Goal: Task Accomplishment & Management: Manage account settings

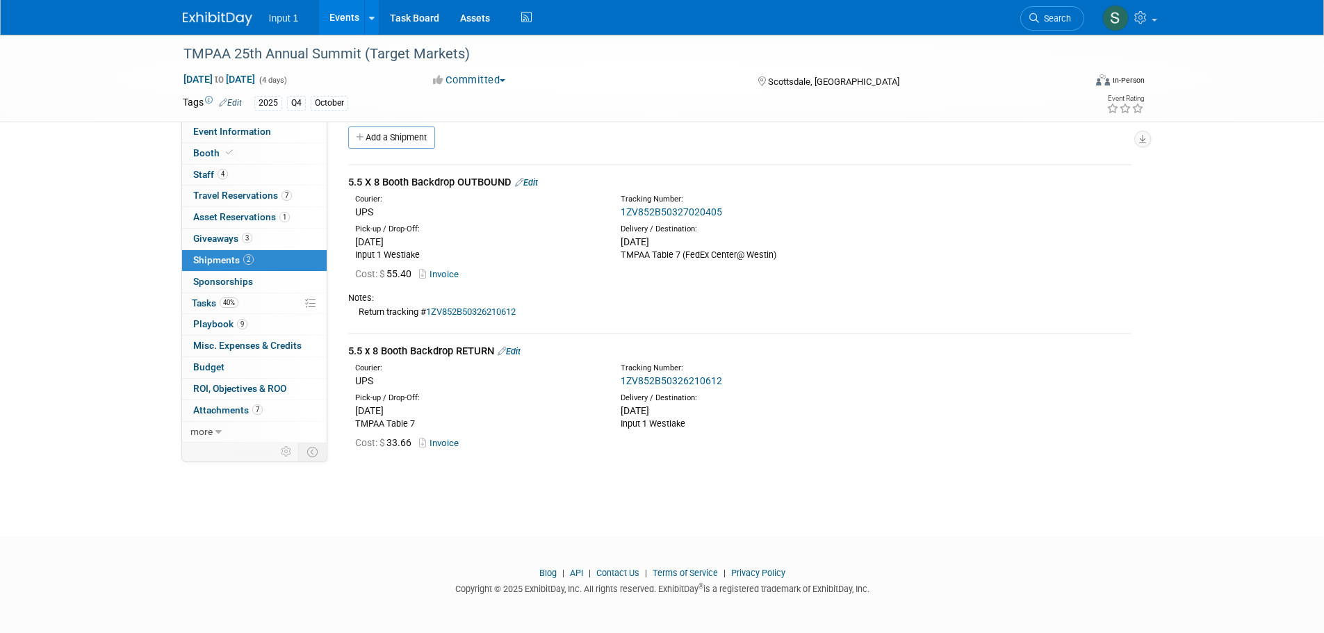
click at [537, 179] on link "Edit" at bounding box center [526, 182] width 23 height 10
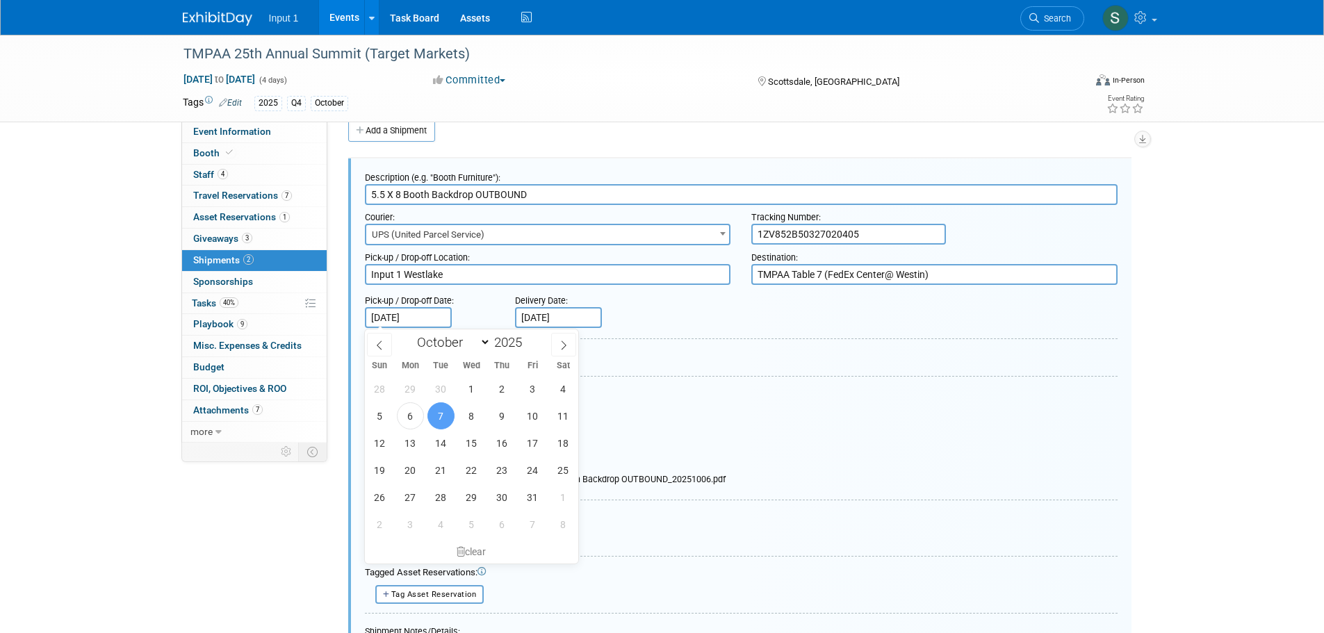
click at [386, 322] on input "[DATE]" at bounding box center [408, 317] width 87 height 21
click at [505, 410] on span "9" at bounding box center [501, 415] width 27 height 27
type input "[DATE]"
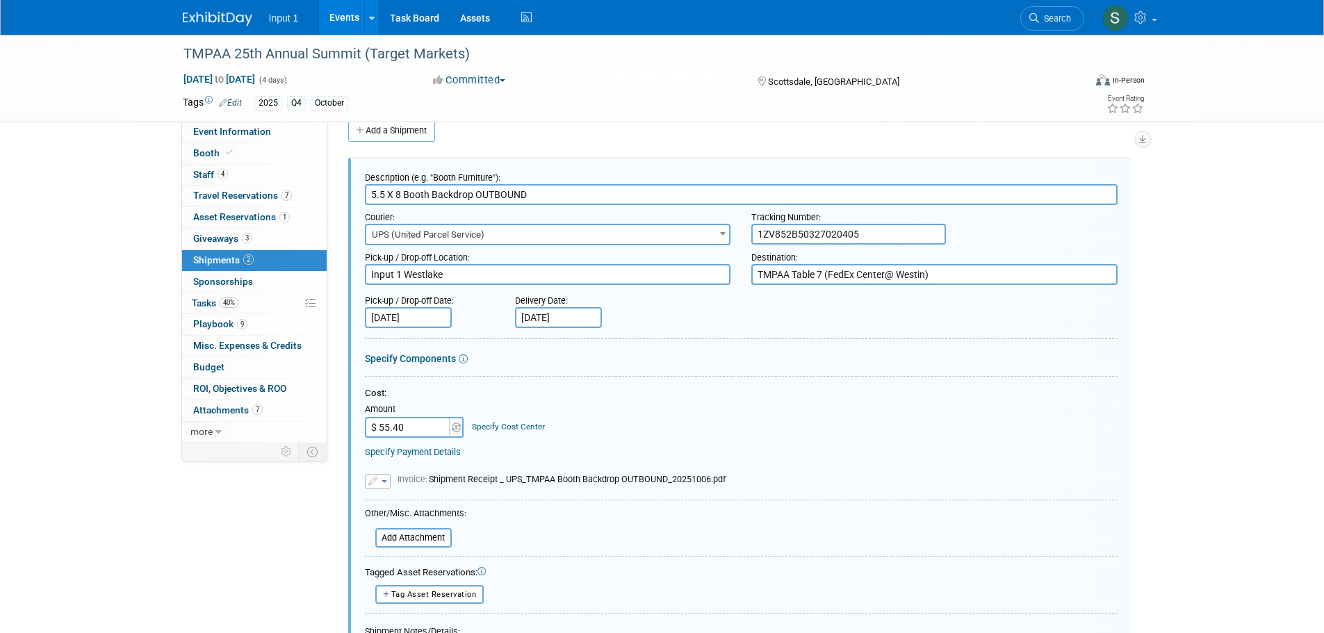
click at [557, 313] on input "[DATE]" at bounding box center [558, 317] width 87 height 21
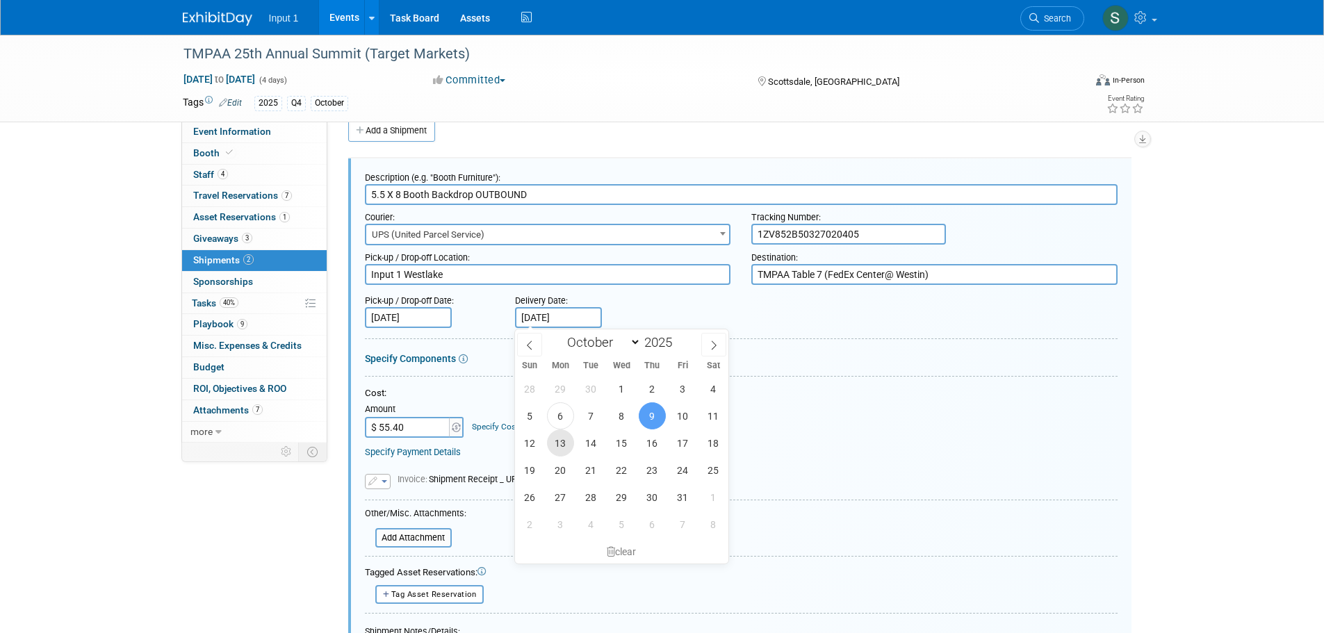
click at [556, 447] on span "13" at bounding box center [560, 442] width 27 height 27
type input "[DATE]"
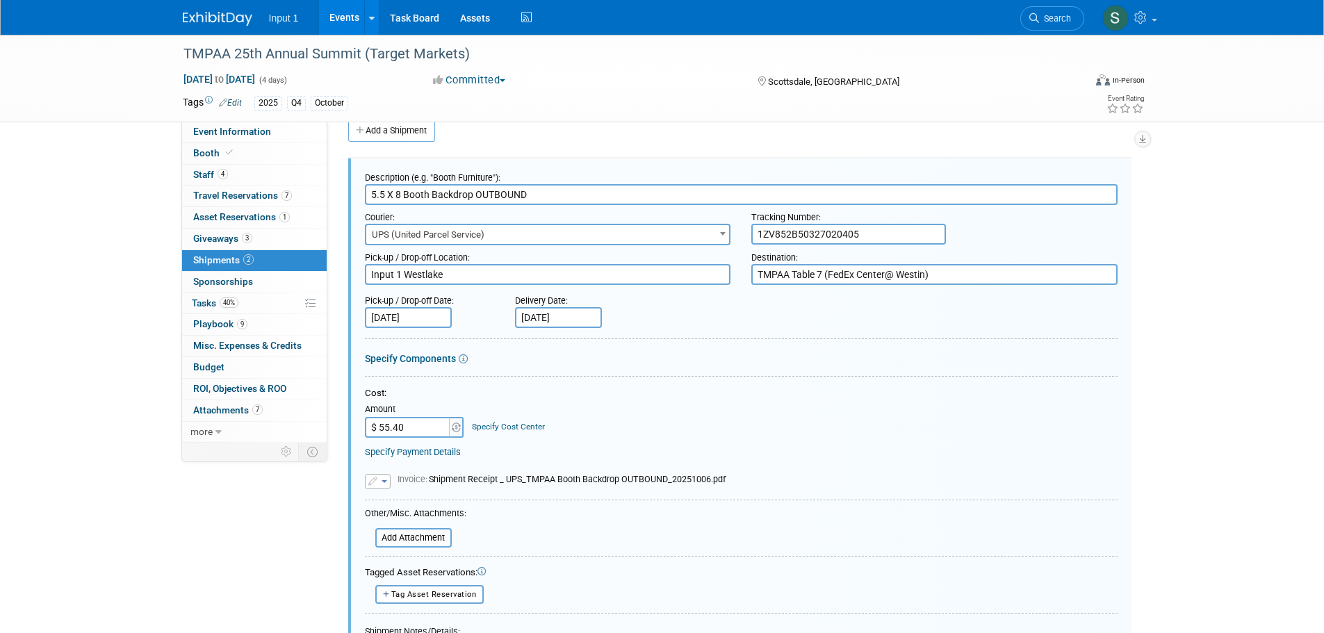
click at [832, 358] on div "Specify Components" at bounding box center [741, 359] width 752 height 14
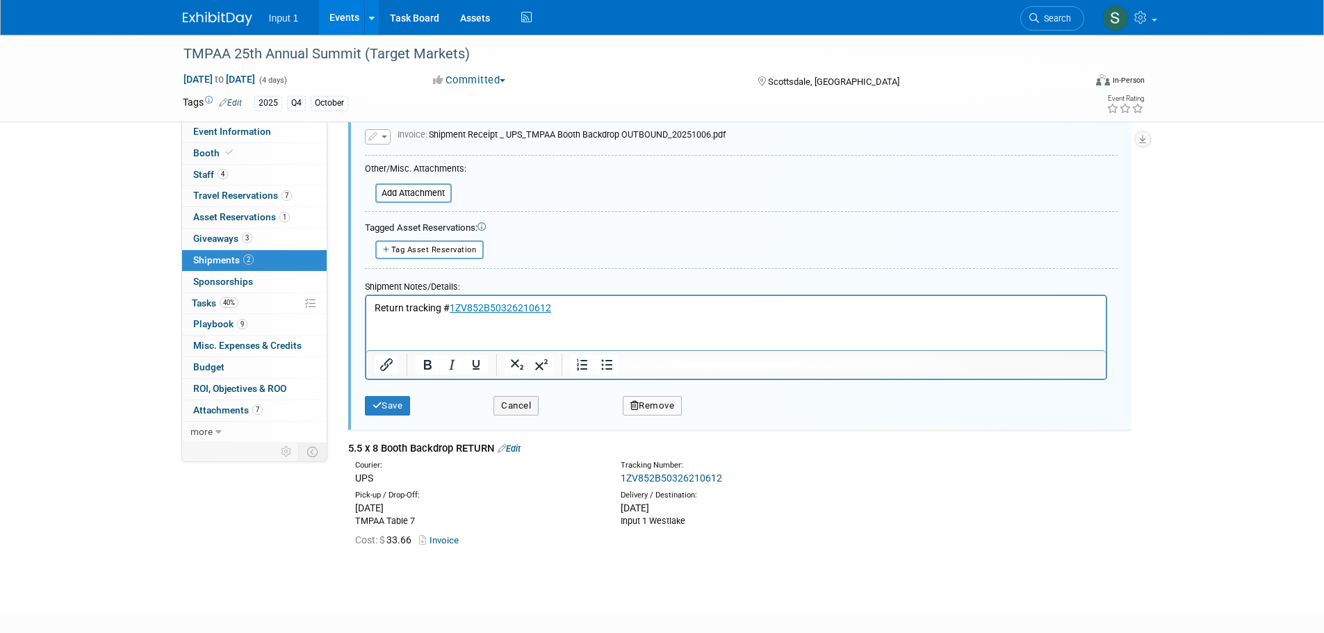
scroll to position [368, 0]
click at [672, 304] on p "Return tracking # 1ZV852B50326210612" at bounding box center [735, 305] width 723 height 14
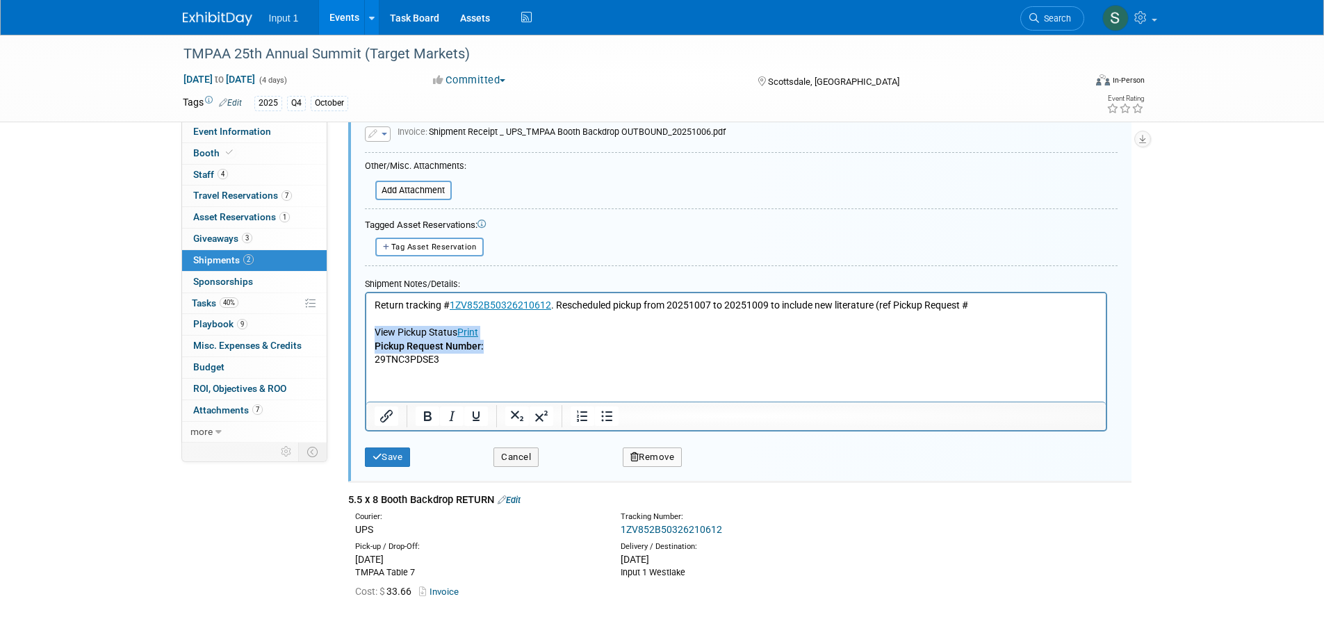
drag, startPoint x: 361, startPoint y: 319, endPoint x: 356, endPoint y: 331, distance: 13.2
click at [365, 331] on html "Return tracking # 1ZV852B50326210612 . Rescheduled pickup from 20251007 to 2025…" at bounding box center [734, 329] width 739 height 74
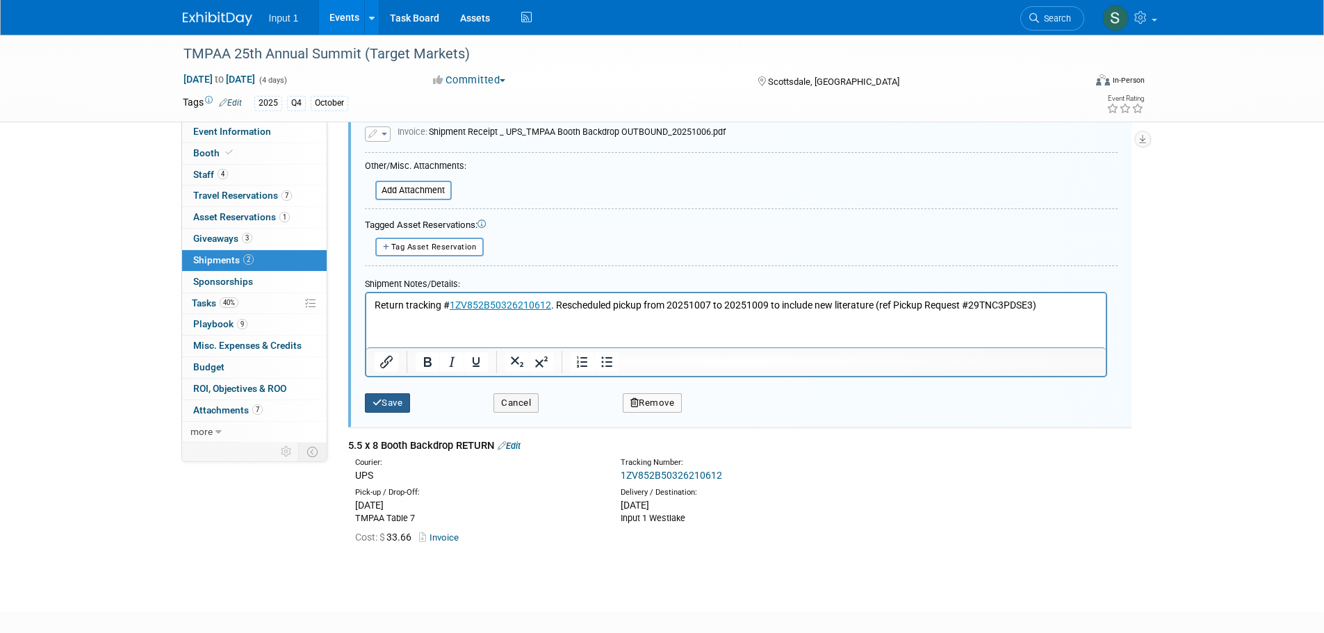
click at [395, 400] on button "Save" at bounding box center [388, 402] width 46 height 19
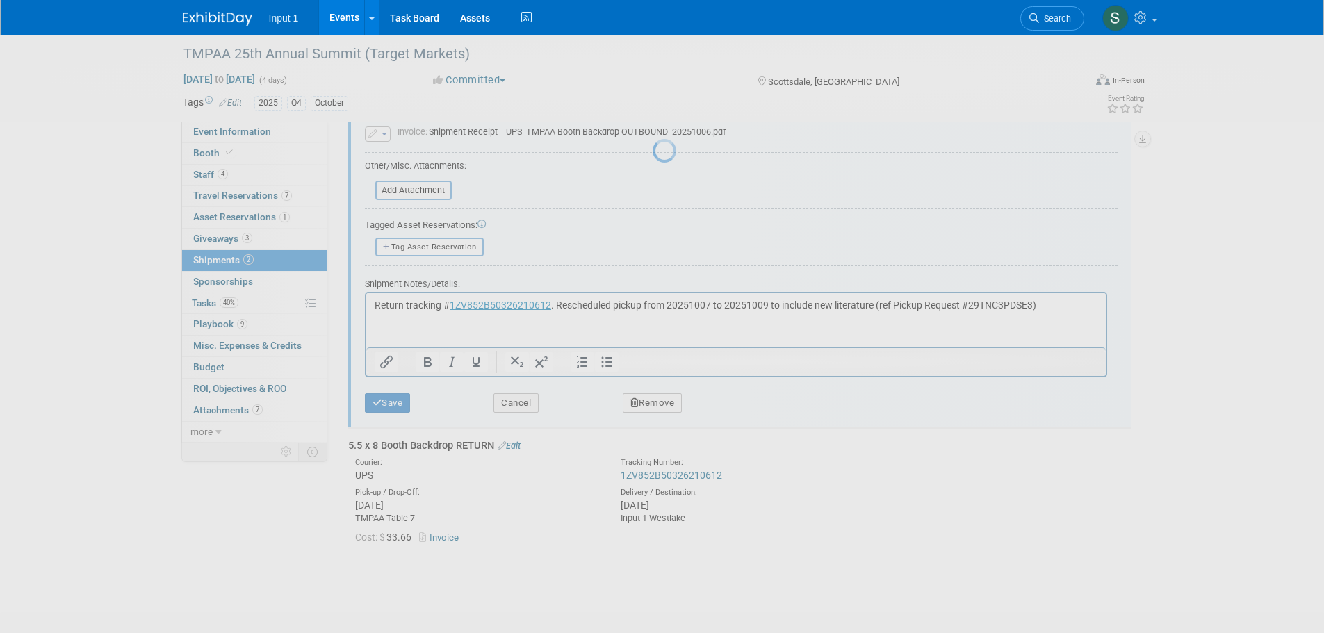
scroll to position [14, 0]
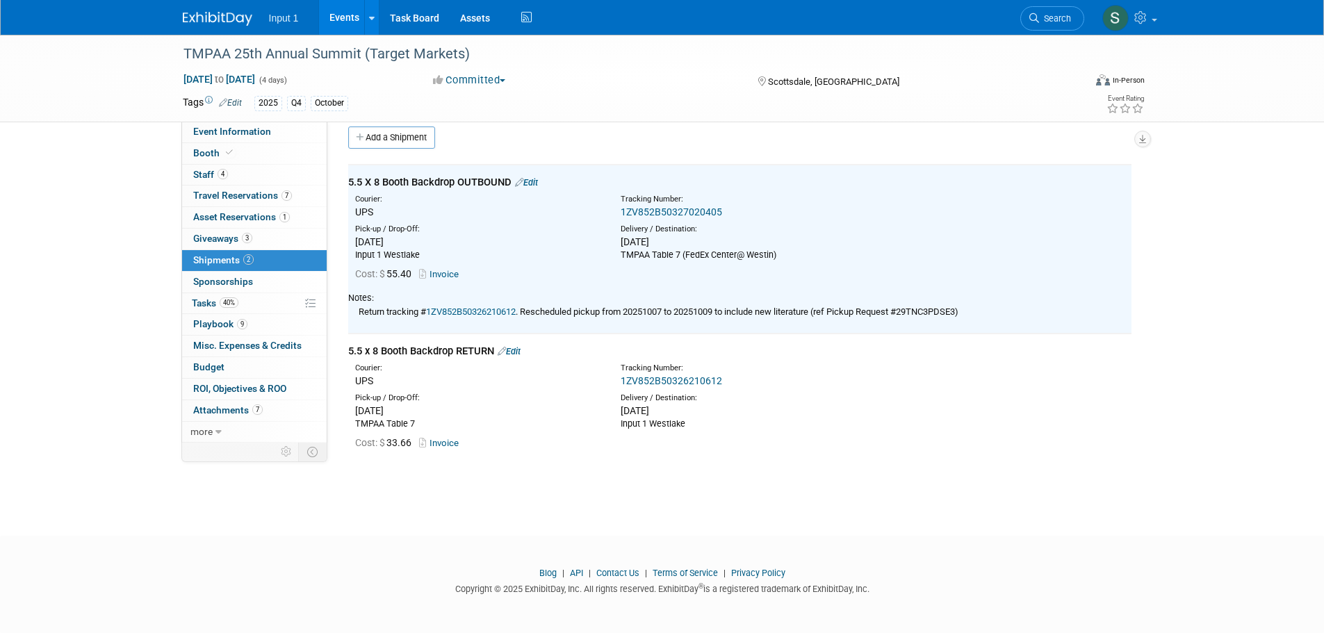
click at [982, 497] on div "TMPAA 25th Annual Summit (Target Markets) [DATE] to [DATE] (4 days) [DATE] to […" at bounding box center [662, 266] width 1324 height 490
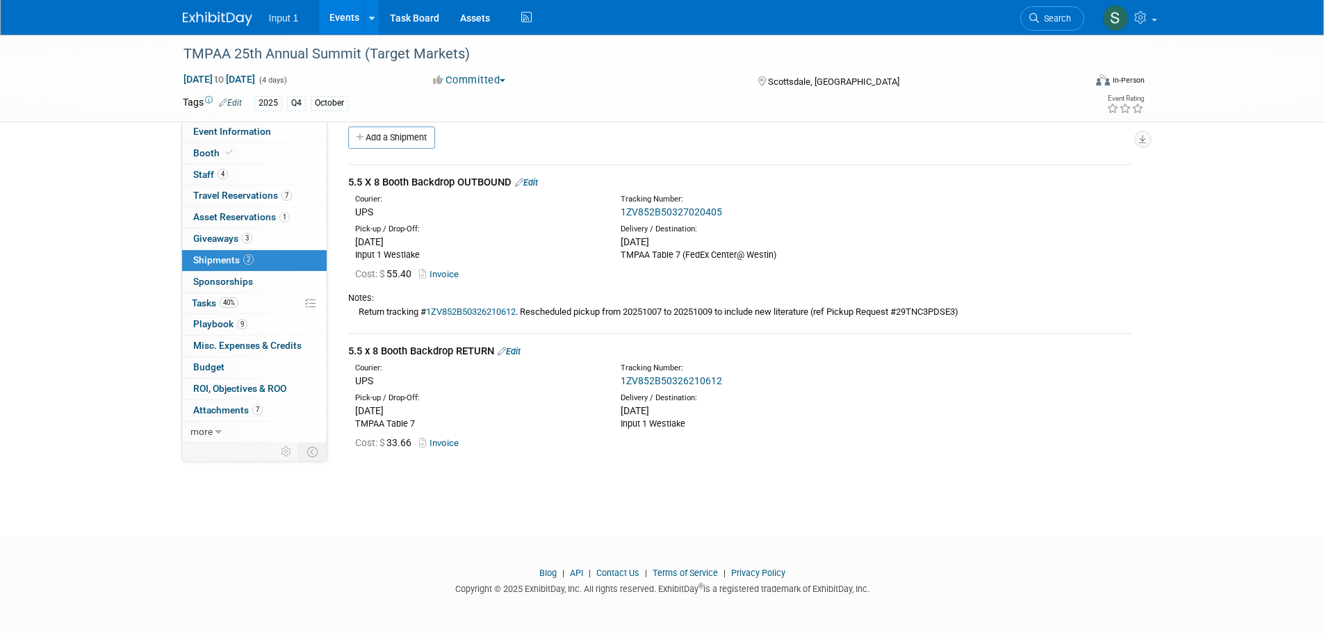
click at [997, 430] on div "Cost: $ 33.66 Invoice" at bounding box center [740, 442] width 804 height 24
click at [1223, 304] on div "TMPAA 25th Annual Summit (Target Markets) [DATE] to [DATE] (4 days) [DATE] to […" at bounding box center [662, 266] width 1324 height 490
